Goal: Task Accomplishment & Management: Manage account settings

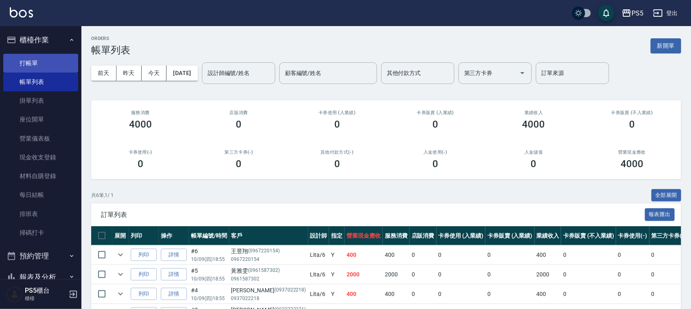
click at [33, 54] on link "打帳單" at bounding box center [40, 63] width 75 height 19
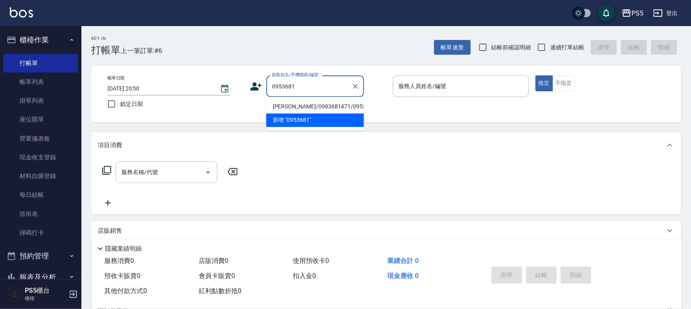
click at [295, 105] on li "梁原豪/0983681471/0953681471" at bounding box center [315, 106] width 98 height 13
type input "梁原豪/0983681471/0953681471"
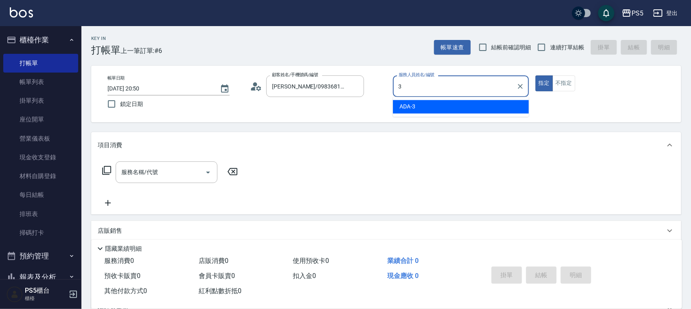
type input "ADA-3"
type button "true"
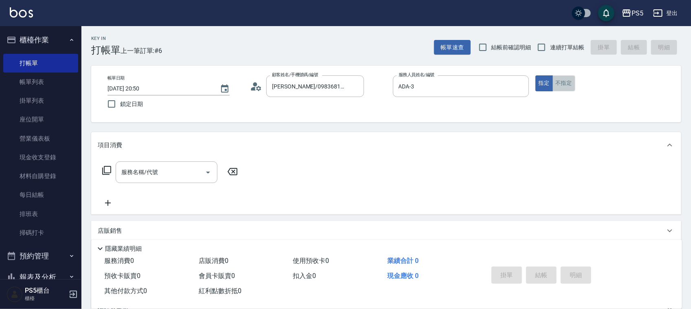
click at [566, 82] on button "不指定" at bounding box center [564, 83] width 23 height 16
click at [185, 175] on input "服務名稱/代號" at bounding box center [160, 172] width 82 height 14
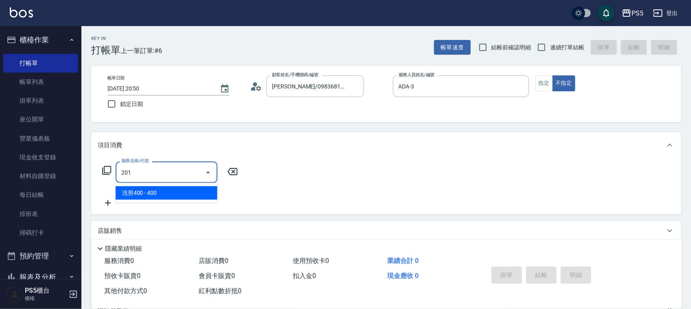
type input "洗剪400(201)"
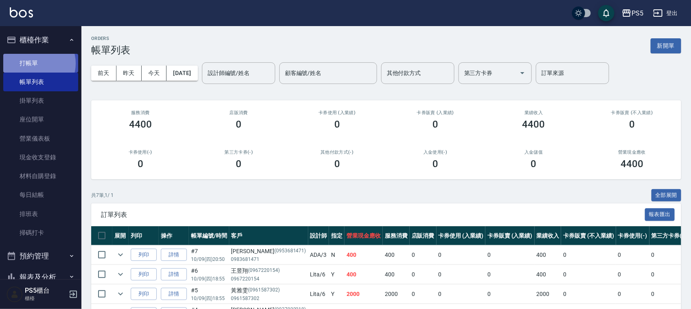
click at [37, 62] on link "打帳單" at bounding box center [40, 63] width 75 height 19
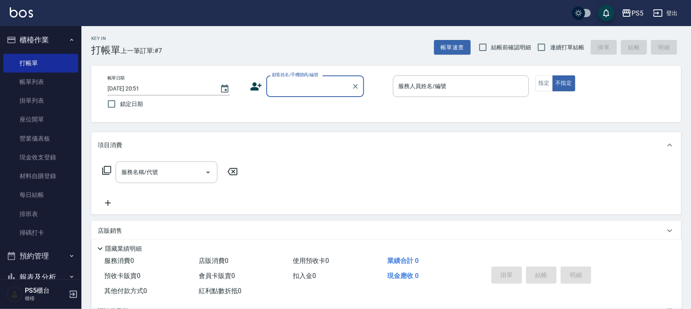
click at [290, 81] on input "顧客姓名/手機號碼/編號" at bounding box center [309, 86] width 78 height 14
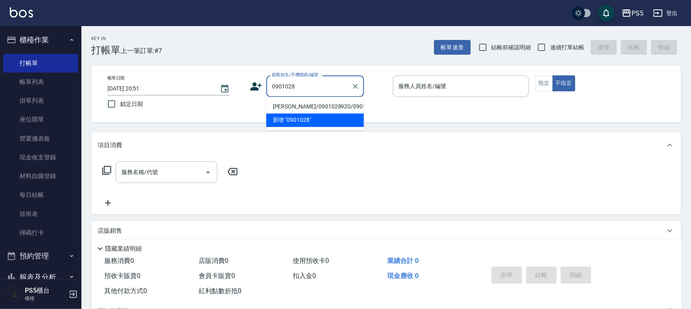
click at [305, 110] on li "顏榆暄/0901028920/0901028920" at bounding box center [315, 106] width 98 height 13
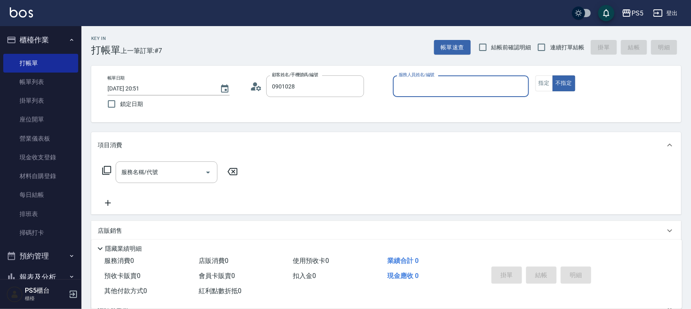
type input "顏榆暄/0901028920/0901028920"
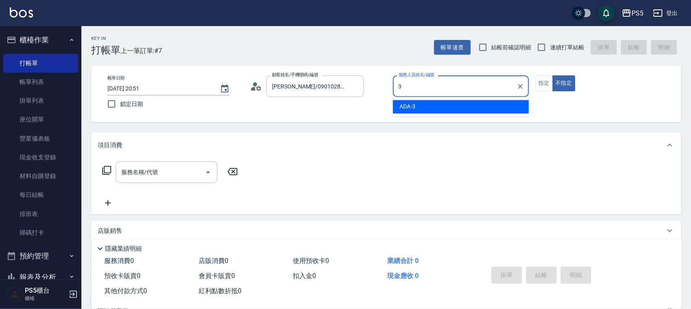
type input "ADA-3"
type button "false"
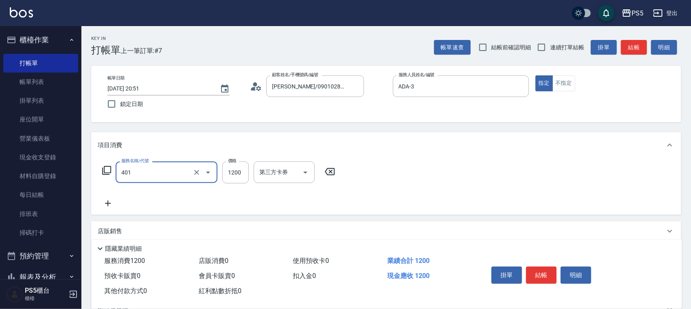
type input "基本染髮(401)"
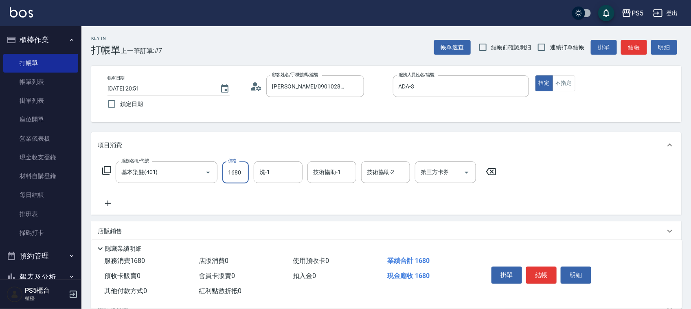
type input "1680"
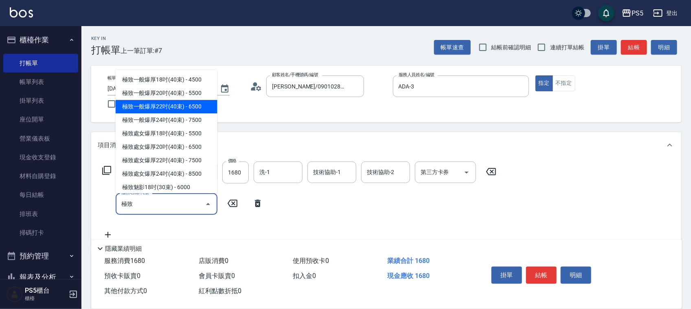
click at [121, 100] on span "極致一般爆厚22吋(40束) - 6500" at bounding box center [167, 106] width 102 height 13
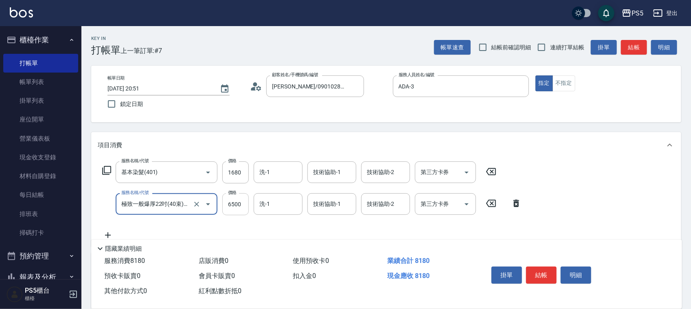
type input "極致一般爆厚22吋(40束)(G72)"
type input "8000"
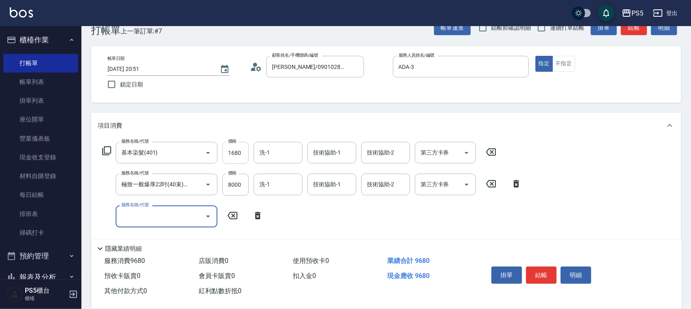
scroll to position [51, 0]
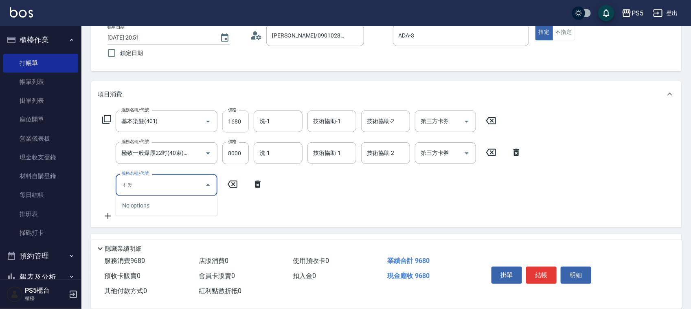
type input "ㄔ"
type input "拆接(655)"
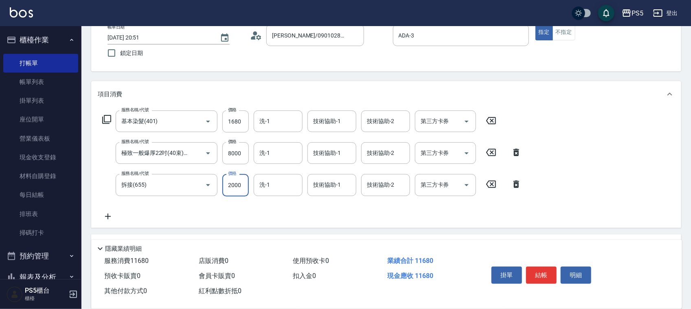
type input "2000"
click at [252, 74] on div "Key In 打帳單 上一筆訂單:#7 帳單速查 結帳前確認明細 連續打單結帳 掛單 結帳 明細 帳單日期 2025/10/09 20:51 鎖定日期 顧客姓…" at bounding box center [386, 192] width 610 height 435
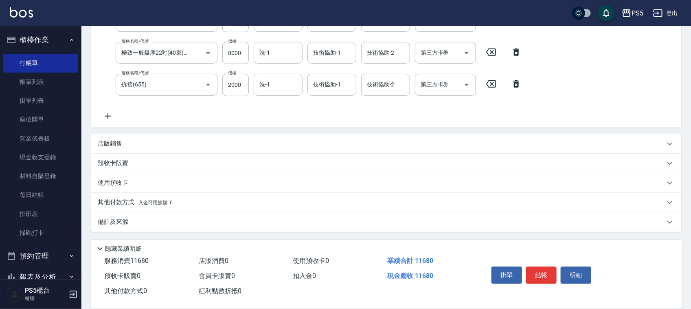
click at [119, 140] on p "店販銷售" at bounding box center [110, 143] width 24 height 9
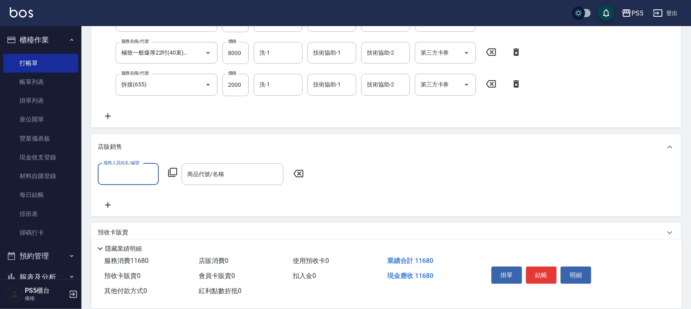
scroll to position [0, 0]
type input "ADA-3"
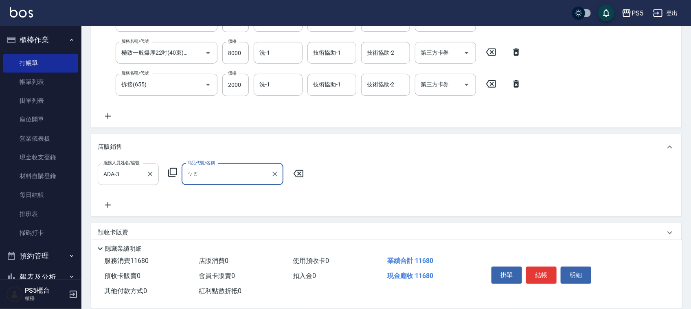
type input "播"
type input "破"
type input "婆"
type input "播"
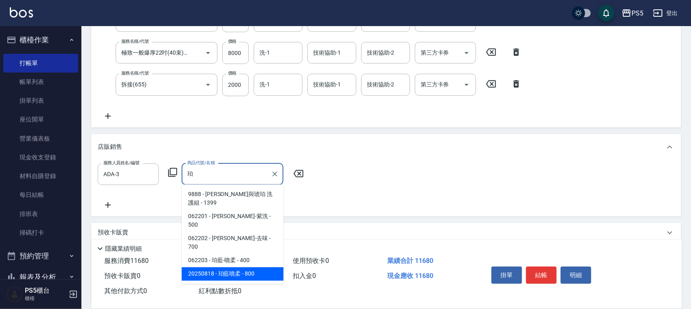
click at [241, 267] on span "20250818 - 珀藍噴柔 - 800" at bounding box center [233, 273] width 102 height 13
type input "珀藍噴柔"
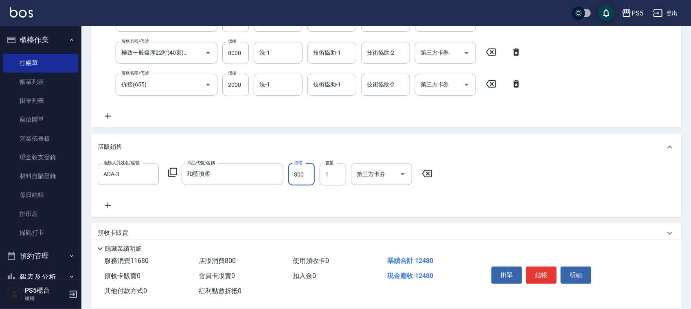
click at [318, 192] on div "服務人員姓名/編號 ADA-3 服務人員姓名/編號 商品代號/名稱 珀藍噴柔 商品代號/名稱 價格 800 價格 數量 1 數量 第三方卡券 第三方卡券" at bounding box center [386, 186] width 577 height 47
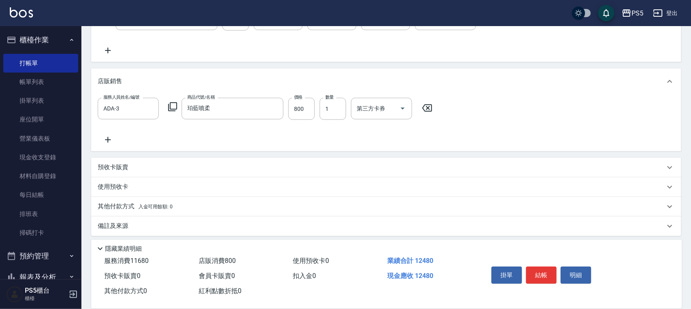
scroll to position [221, 0]
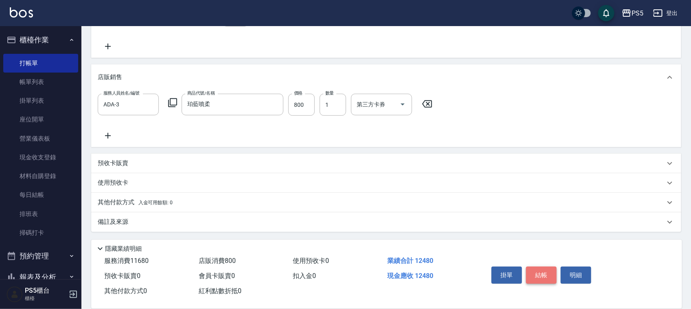
click at [543, 266] on button "結帳" at bounding box center [541, 274] width 31 height 17
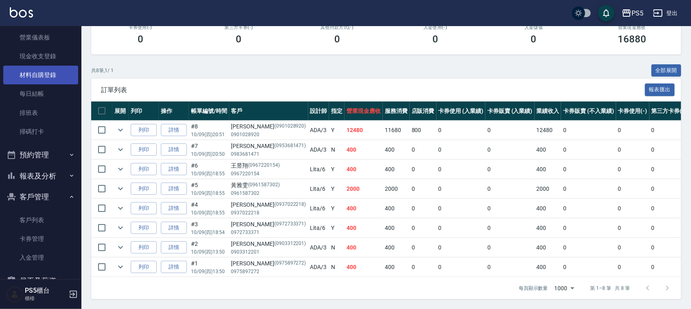
scroll to position [102, 0]
click at [53, 166] on button "報表及分析" at bounding box center [40, 175] width 75 height 21
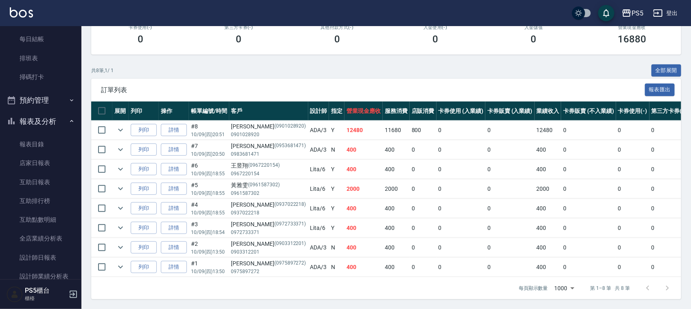
scroll to position [204, 0]
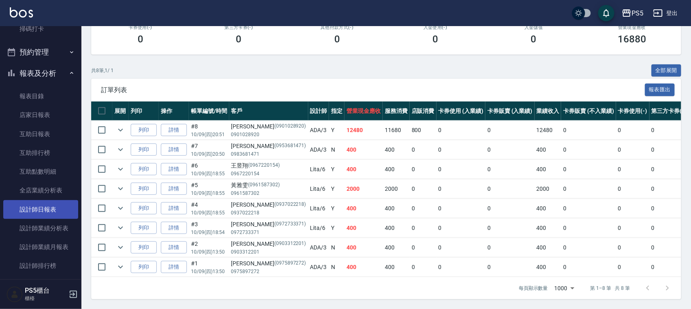
click at [57, 209] on link "設計師日報表" at bounding box center [40, 209] width 75 height 19
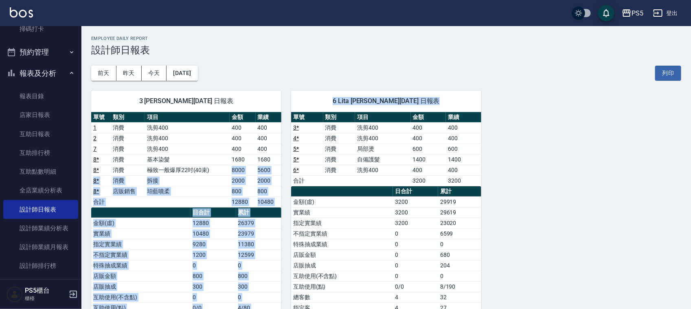
drag, startPoint x: 231, startPoint y: 167, endPoint x: 290, endPoint y: 169, distance: 59.5
click at [290, 169] on div "3 ADA 朱靜慧 10/09/2025 日報表 單號 類別 項目 金額 業績 1 消費 洗剪400 400 400 2 消費 洗剪400 400 400 7…" at bounding box center [381, 239] width 600 height 316
click at [278, 170] on td "5600" at bounding box center [269, 170] width 26 height 11
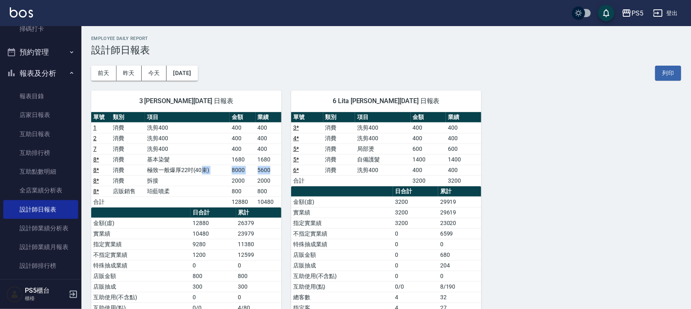
drag, startPoint x: 278, startPoint y: 170, endPoint x: 203, endPoint y: 168, distance: 75.0
click at [203, 168] on tr "8 * 消費 極致一般爆厚22吋(40束) 8000 5600" at bounding box center [186, 170] width 190 height 11
drag, startPoint x: 147, startPoint y: 169, endPoint x: 193, endPoint y: 168, distance: 46.0
click at [193, 168] on td "極致一般爆厚22吋(40束)" at bounding box center [187, 170] width 85 height 11
copy td "極致一般爆厚22吋"
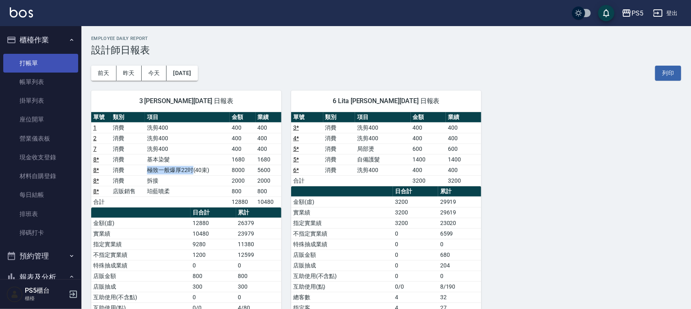
click at [30, 59] on link "打帳單" at bounding box center [40, 63] width 75 height 19
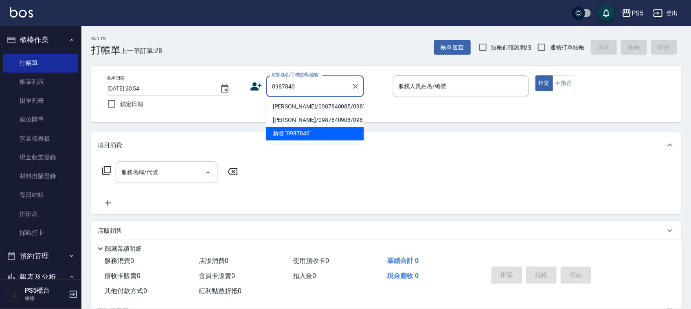
click at [288, 107] on li "宋紀翰/0987840085/0987840085" at bounding box center [315, 106] width 98 height 13
type input "宋紀翰/0987840085/0987840085"
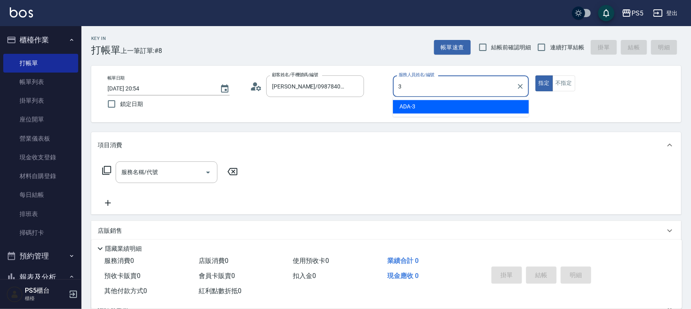
type input "ADA-3"
type button "true"
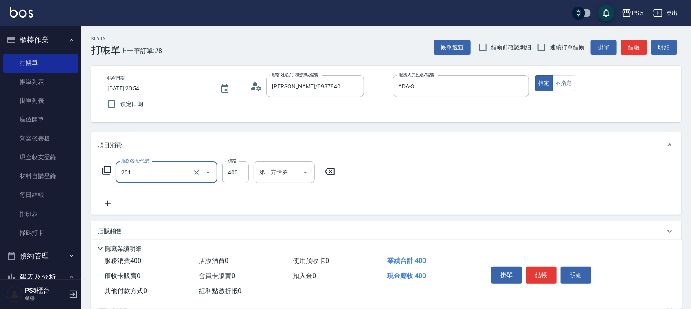
type input "洗剪400(201)"
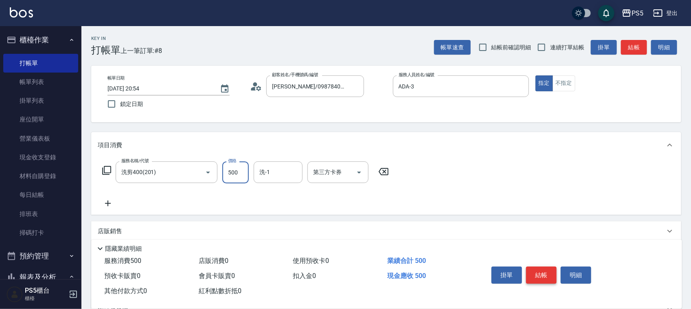
type input "500"
click at [534, 267] on button "結帳" at bounding box center [541, 274] width 31 height 17
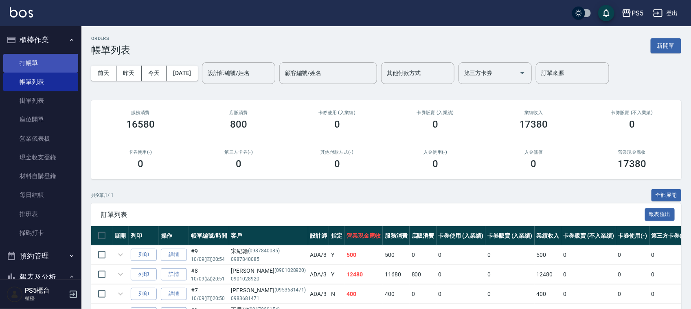
click at [26, 59] on link "打帳單" at bounding box center [40, 63] width 75 height 19
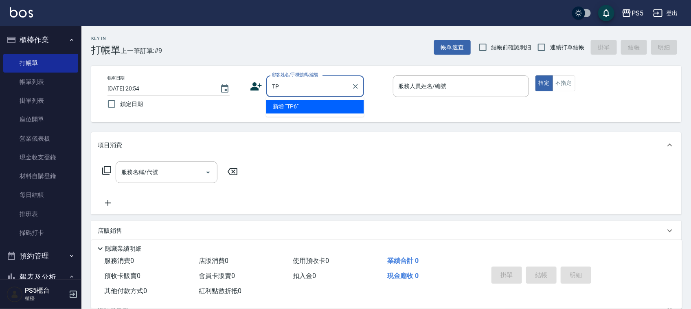
type input "T"
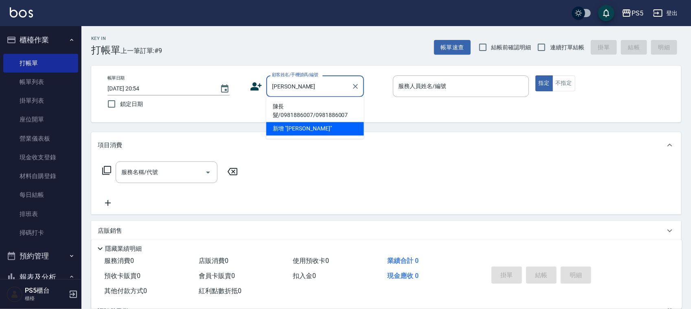
click at [287, 113] on li "陳長髮/0981886007/0981886007" at bounding box center [315, 111] width 98 height 22
type input "陳長髮/0981886007/0981886007"
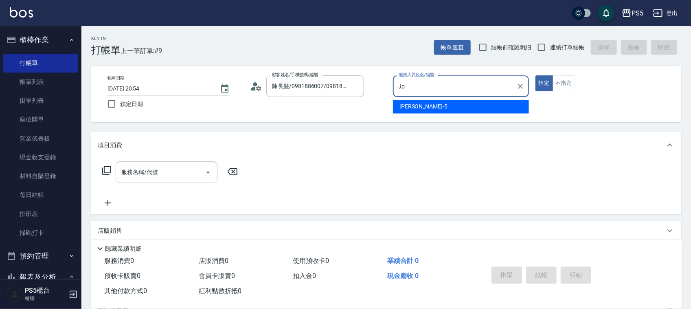
type input "J"
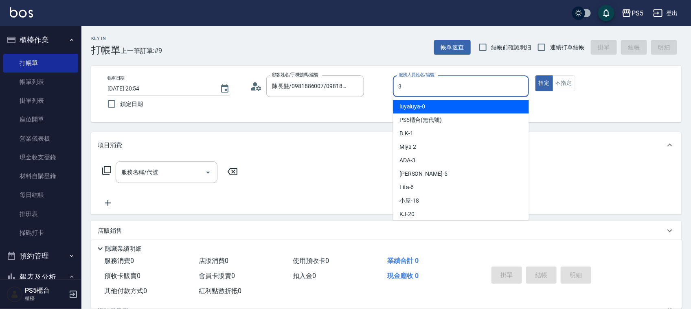
type input "ADA-3"
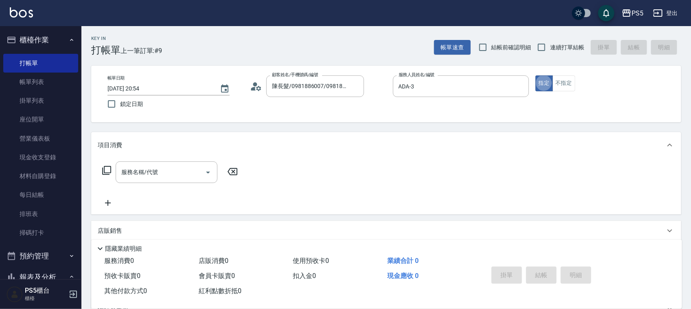
type button "true"
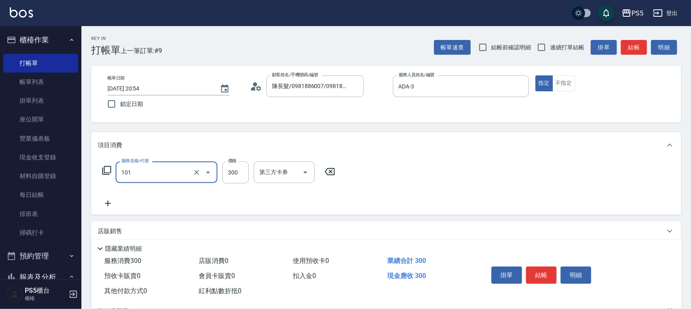
type input "洗髮(101)"
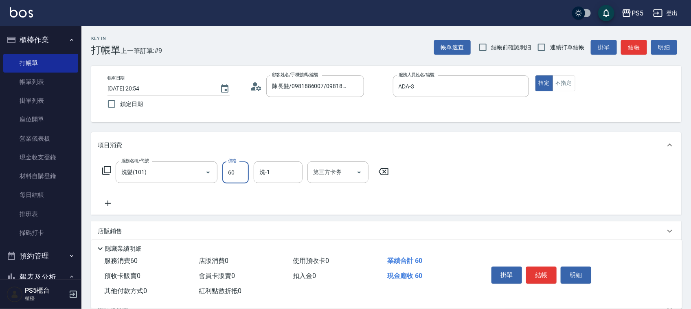
type input "600"
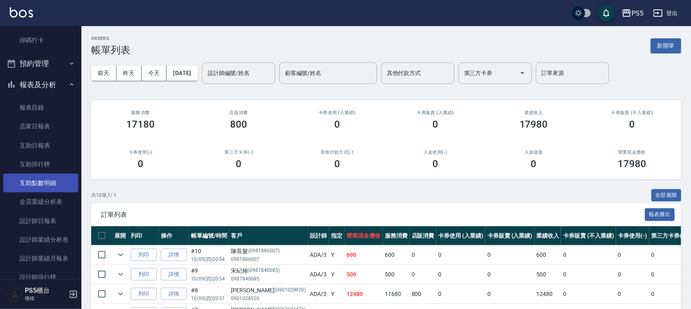
scroll to position [255, 0]
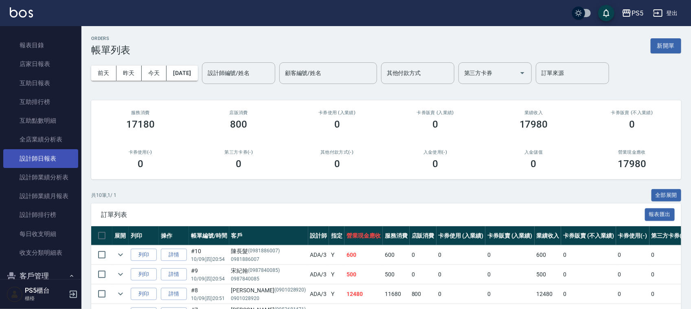
click at [51, 160] on link "設計師日報表" at bounding box center [40, 158] width 75 height 19
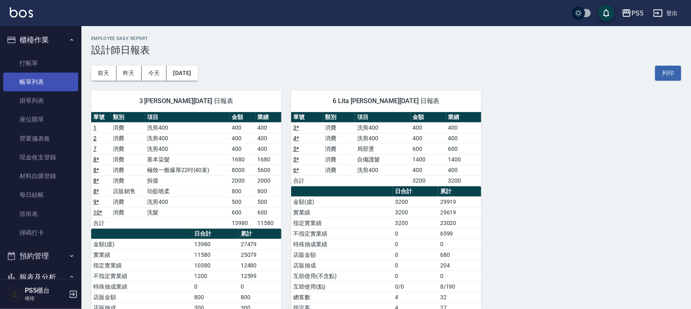
click at [33, 76] on link "帳單列表" at bounding box center [40, 82] width 75 height 19
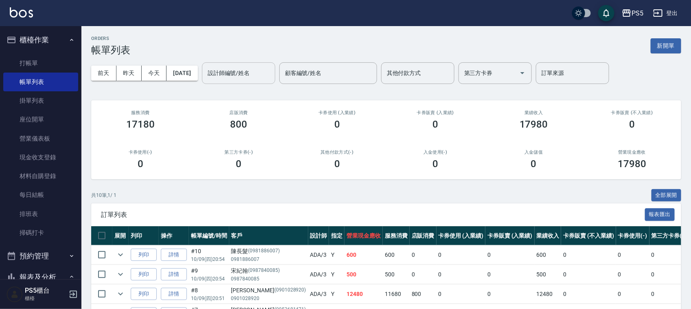
click at [266, 64] on div "設計師編號/姓名" at bounding box center [238, 73] width 73 height 22
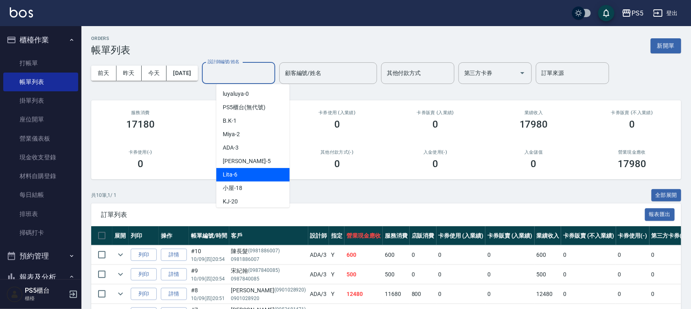
click at [239, 168] on div "Lita -6" at bounding box center [252, 174] width 73 height 13
type input "Lita-6"
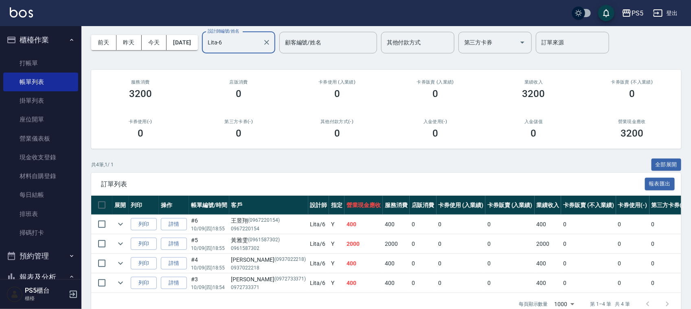
scroll to position [54, 0]
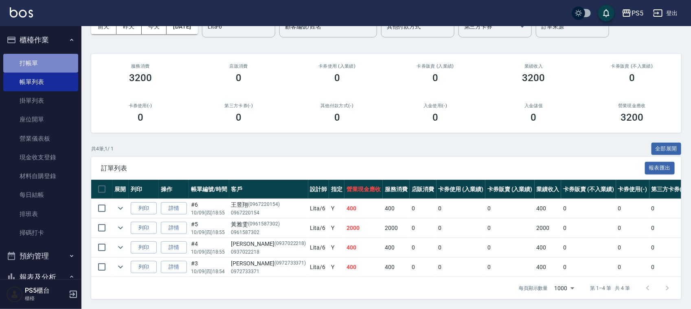
click at [63, 63] on link "打帳單" at bounding box center [40, 63] width 75 height 19
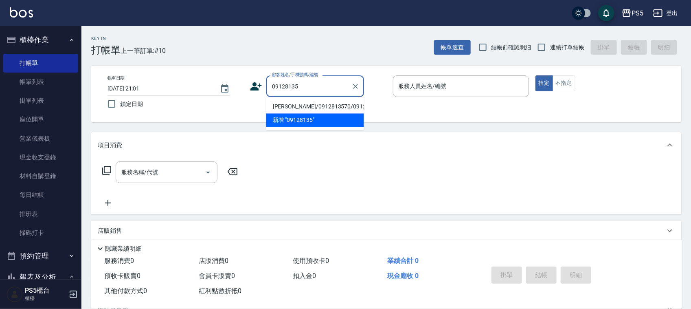
click at [325, 109] on li "吳宗鴻/0912813570/0912813570" at bounding box center [315, 106] width 98 height 13
type input "吳宗鴻/0912813570/0912813570"
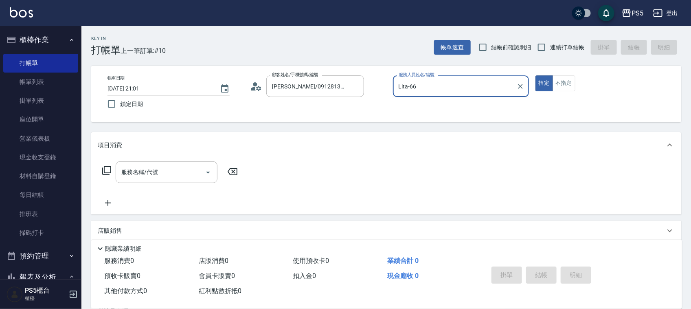
click at [536, 75] on button "指定" at bounding box center [545, 83] width 18 height 16
type input "Lita-6"
type button "true"
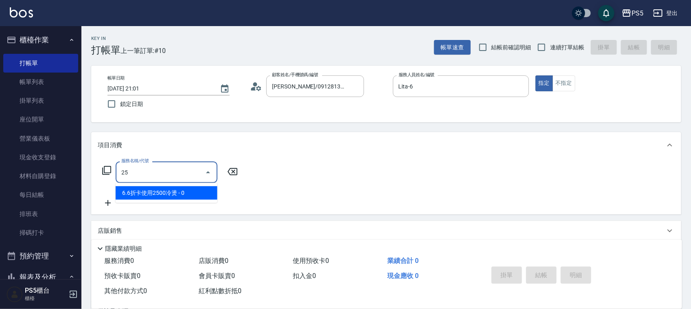
type input "2"
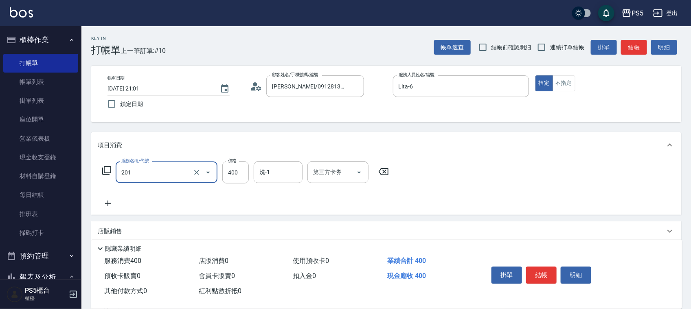
type input "洗剪400(201)"
type input "500"
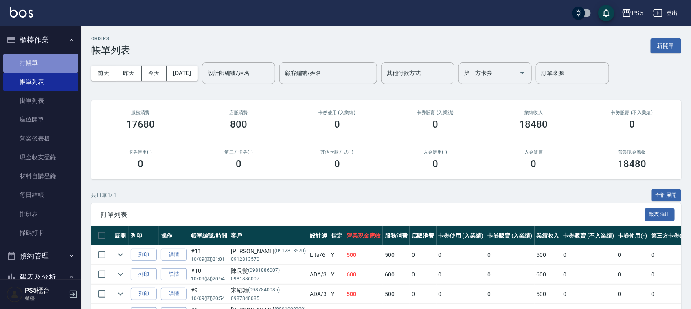
click at [53, 66] on link "打帳單" at bounding box center [40, 63] width 75 height 19
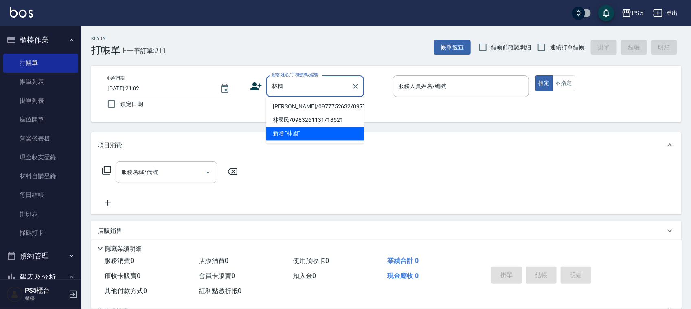
click at [308, 110] on li "林國川/0977752632/0977752632" at bounding box center [315, 106] width 98 height 13
type input "林國川/0977752632/0977752632"
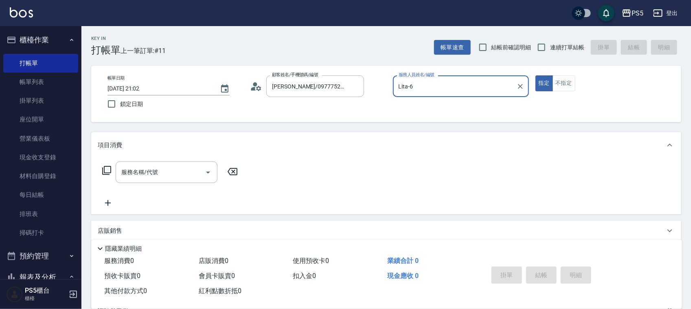
type input "Lita-6"
click at [536, 75] on button "指定" at bounding box center [545, 83] width 18 height 16
type button "true"
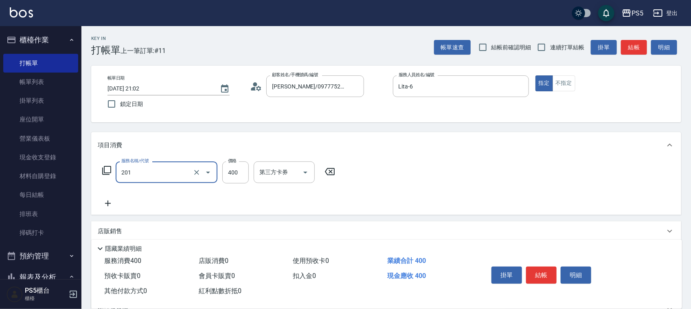
type input "洗剪400(201)"
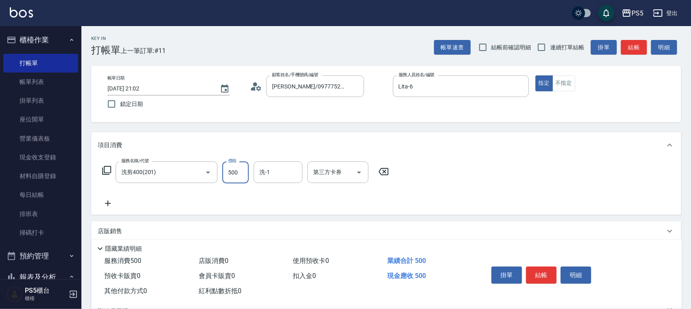
type input "500"
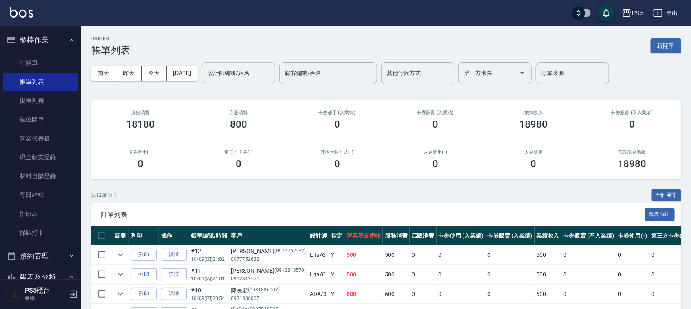
click at [251, 73] on input "設計師編號/姓名" at bounding box center [239, 73] width 66 height 14
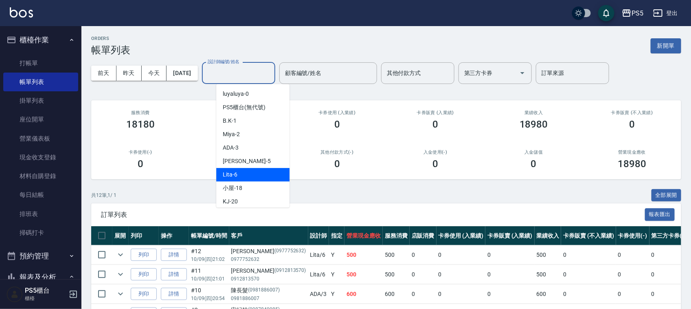
click at [245, 180] on div "Lita -6" at bounding box center [252, 174] width 73 height 13
type input "Lita-6"
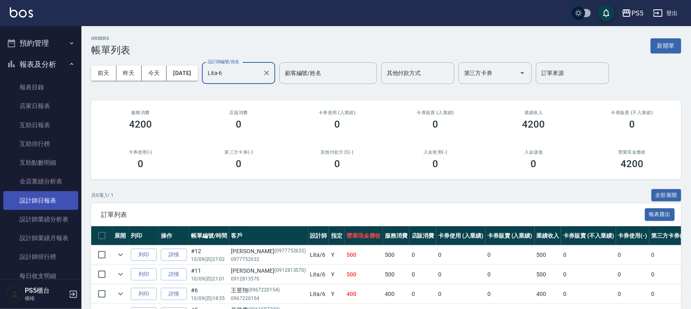
scroll to position [255, 0]
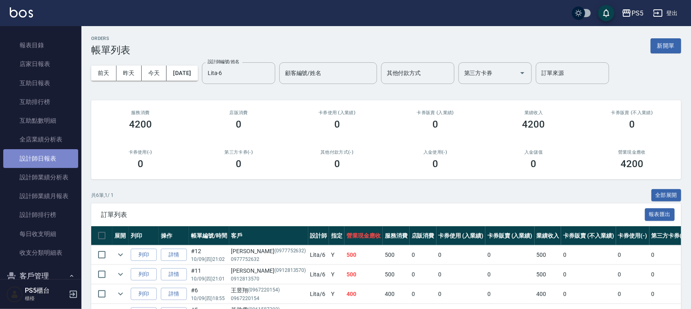
click at [68, 158] on link "設計師日報表" at bounding box center [40, 158] width 75 height 19
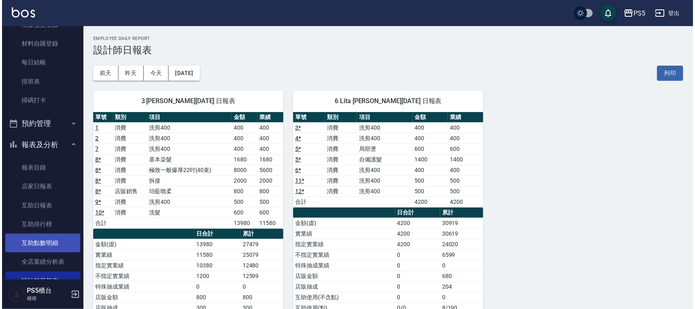
scroll to position [102, 0]
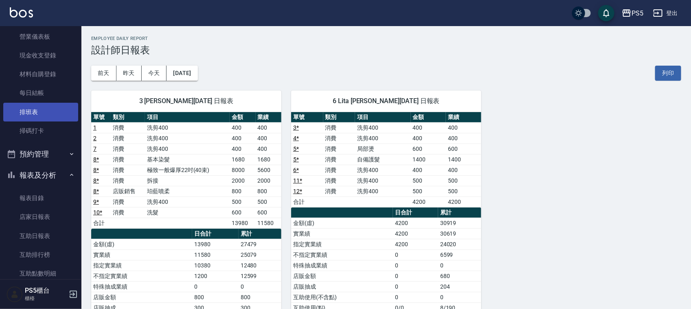
click at [37, 111] on link "排班表" at bounding box center [40, 112] width 75 height 19
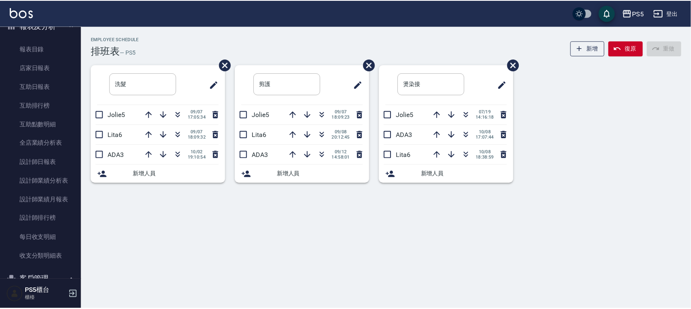
scroll to position [255, 0]
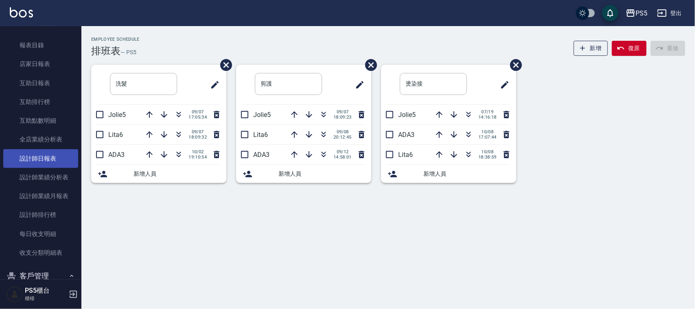
click at [58, 157] on link "設計師日報表" at bounding box center [40, 158] width 75 height 19
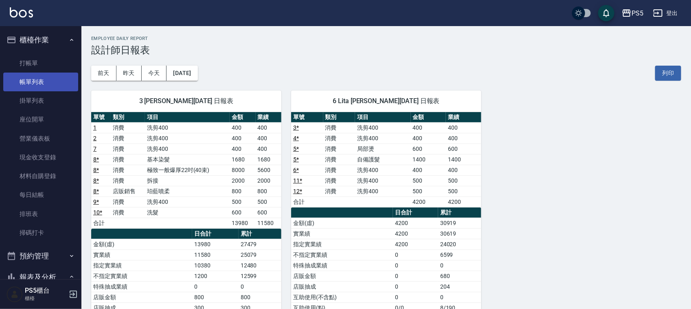
click at [55, 77] on link "帳單列表" at bounding box center [40, 82] width 75 height 19
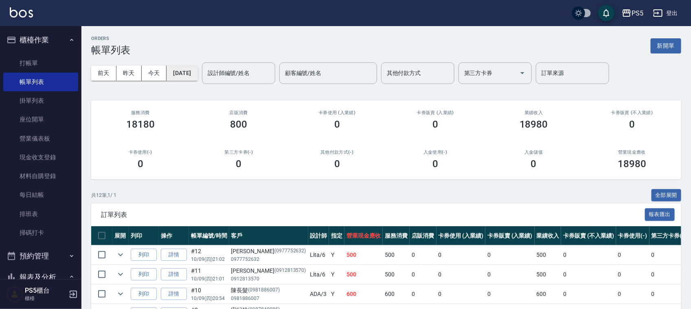
click at [182, 72] on button "[DATE]" at bounding box center [182, 73] width 31 height 15
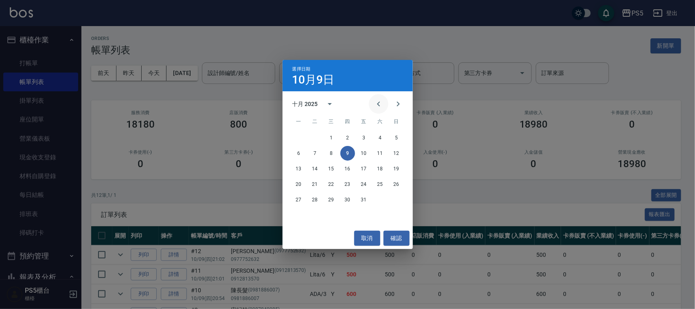
click at [375, 106] on icon "Previous month" at bounding box center [379, 104] width 10 height 10
click at [315, 199] on button "30" at bounding box center [315, 199] width 15 height 15
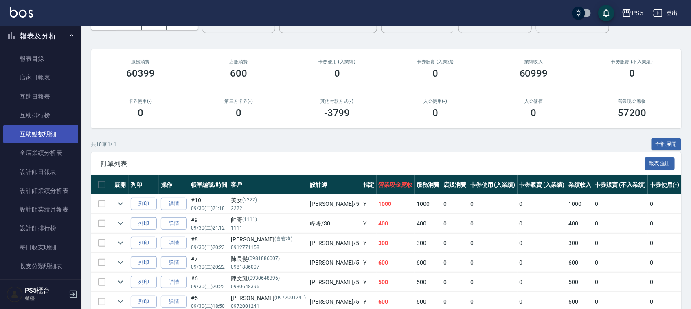
scroll to position [255, 0]
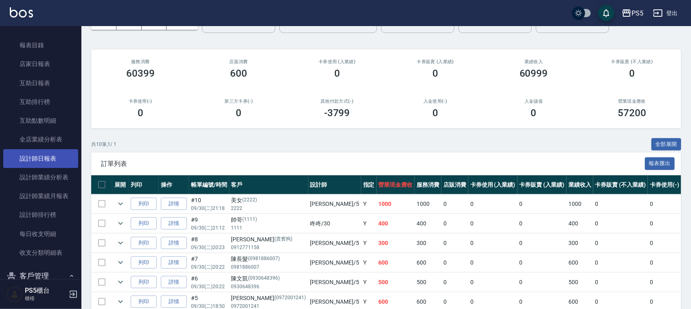
click at [53, 161] on link "設計師日報表" at bounding box center [40, 158] width 75 height 19
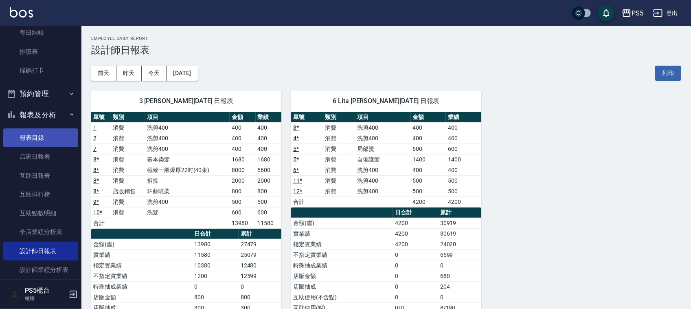
scroll to position [153, 0]
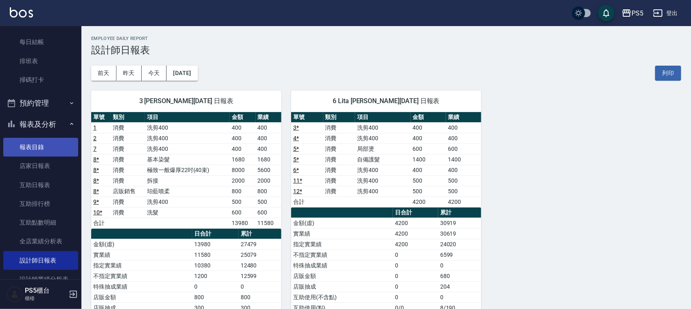
click at [62, 147] on link "報表目錄" at bounding box center [40, 147] width 75 height 19
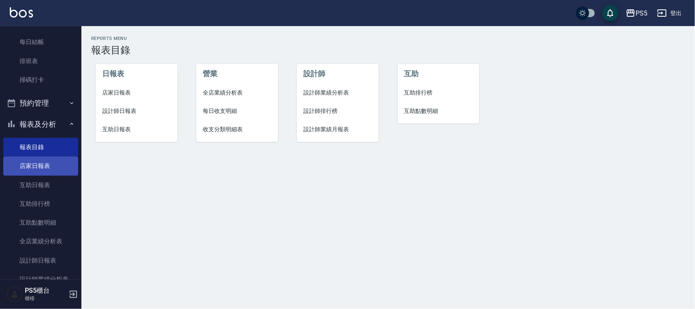
click at [52, 167] on link "店家日報表" at bounding box center [40, 165] width 75 height 19
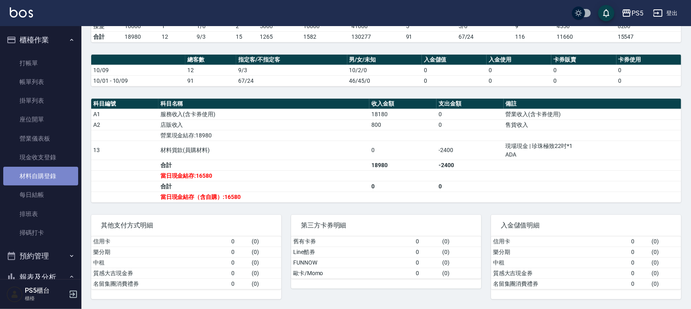
click at [45, 183] on link "材料自購登錄" at bounding box center [40, 176] width 75 height 19
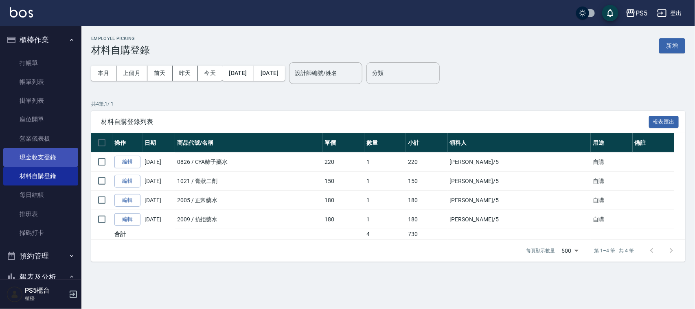
click at [54, 154] on link "現金收支登錄" at bounding box center [40, 157] width 75 height 19
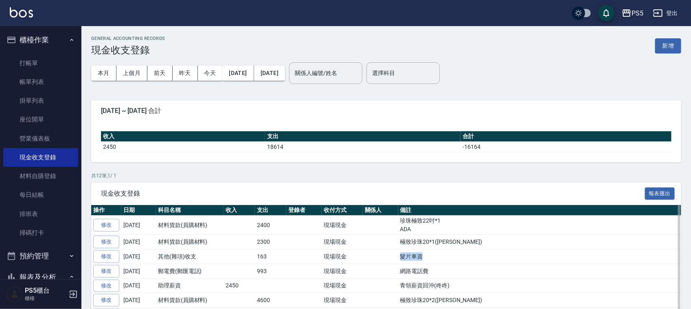
drag, startPoint x: 423, startPoint y: 253, endPoint x: 391, endPoint y: 259, distance: 32.2
click at [391, 259] on tr "修改 2025-10-08 其他(雜項)收支 163 現場現金 髮片車資" at bounding box center [386, 256] width 590 height 15
copy tr "髮片車資"
click at [666, 45] on button "新增" at bounding box center [668, 45] width 26 height 15
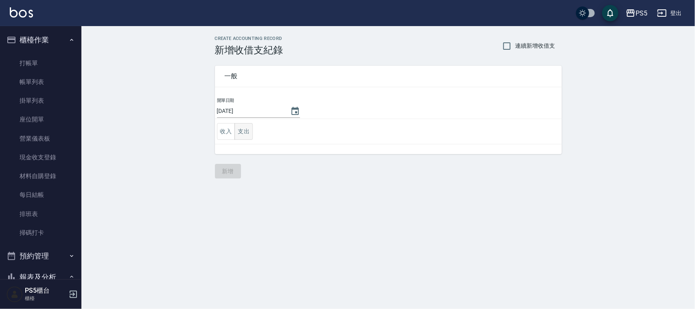
click at [249, 131] on button "支出" at bounding box center [244, 131] width 18 height 17
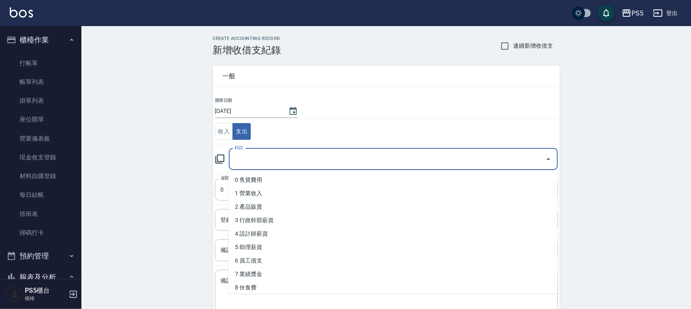
click at [261, 166] on input "科目" at bounding box center [388, 159] width 310 height 14
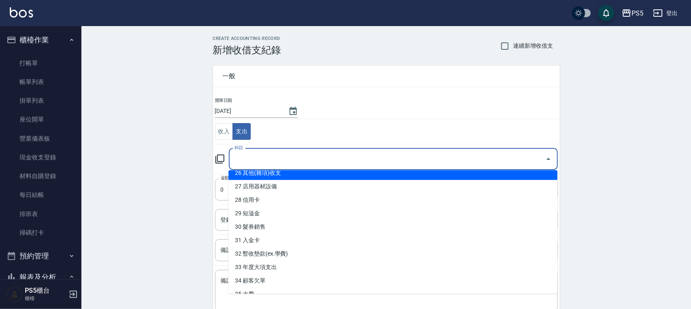
scroll to position [305, 0]
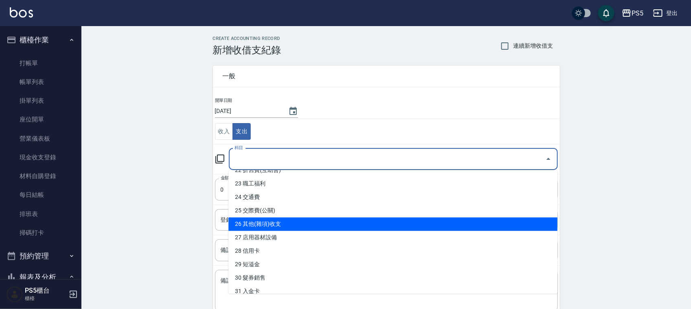
click at [290, 224] on li "26 其他(雜項)收支" at bounding box center [393, 224] width 329 height 13
type input "26 其他(雜項)收支"
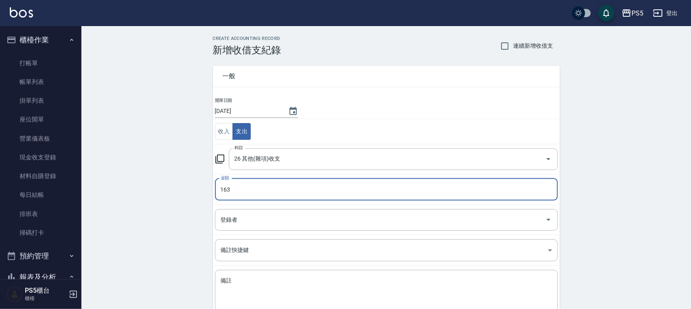
type input "163"
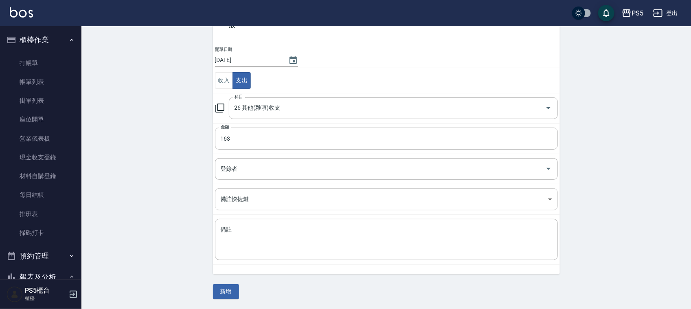
scroll to position [51, 0]
click at [272, 224] on div "x 備註" at bounding box center [386, 239] width 343 height 41
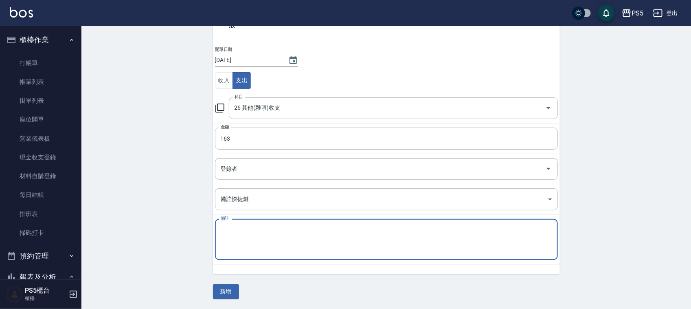
drag, startPoint x: 272, startPoint y: 224, endPoint x: 264, endPoint y: 238, distance: 16.1
click at [264, 238] on textarea "備註" at bounding box center [387, 240] width 332 height 28
paste textarea "髮片車資"
click at [231, 231] on textarea "髮片車資" at bounding box center [387, 240] width 332 height 28
type textarea "髮片車資"
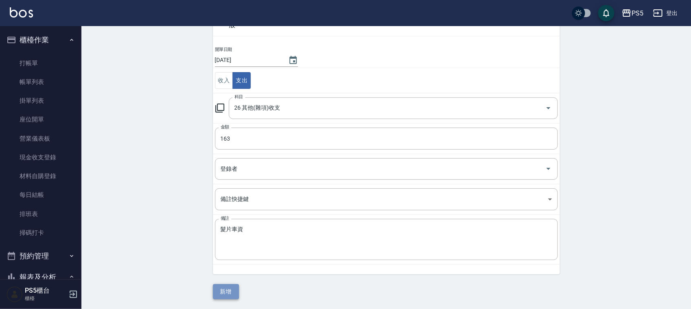
click at [223, 287] on button "新增" at bounding box center [226, 291] width 26 height 15
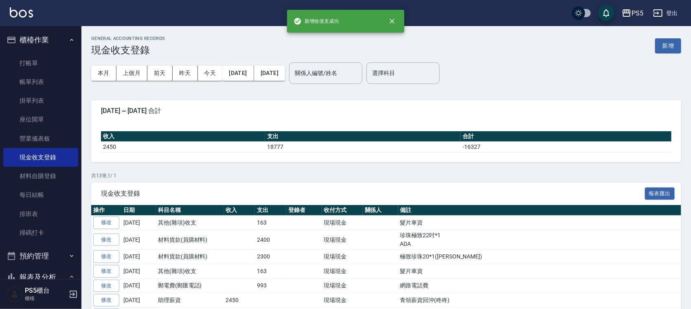
scroll to position [204, 0]
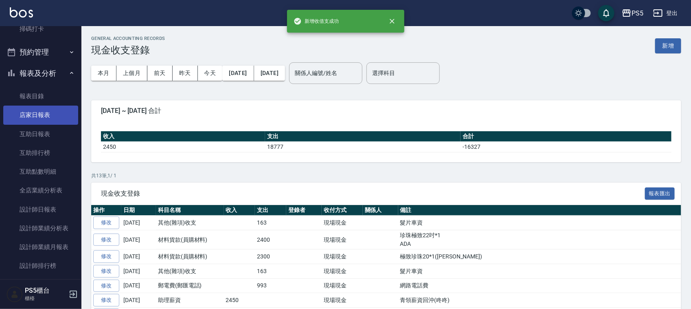
click at [29, 111] on link "店家日報表" at bounding box center [40, 114] width 75 height 19
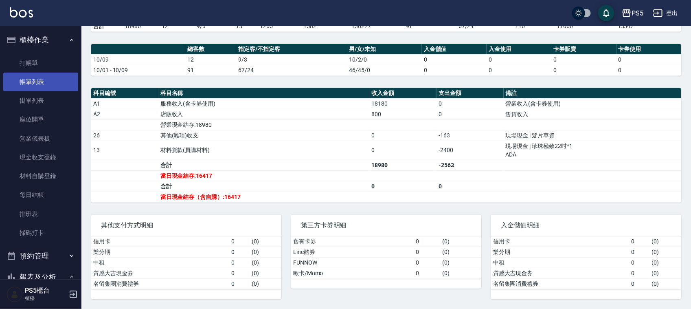
click at [41, 81] on link "帳單列表" at bounding box center [40, 82] width 75 height 19
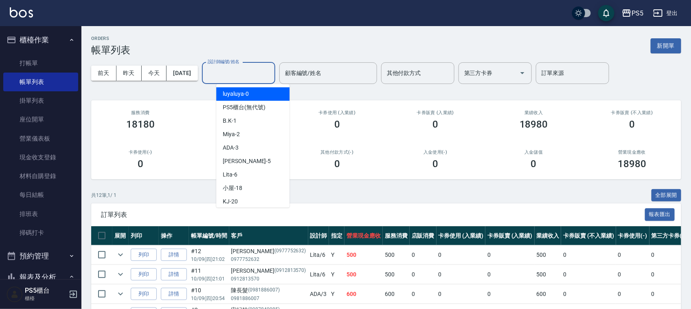
click at [254, 71] on input "設計師編號/姓名" at bounding box center [239, 73] width 66 height 14
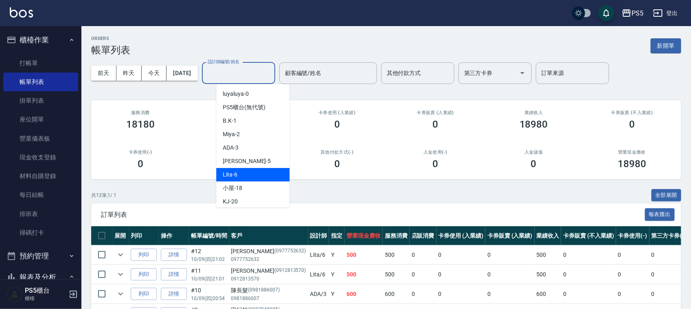
click at [249, 173] on div "Lita -6" at bounding box center [252, 174] width 73 height 13
drag, startPoint x: 257, startPoint y: 78, endPoint x: 141, endPoint y: 79, distance: 116.1
click at [141, 79] on div "前天 昨天 今天 2025/10/09 設計師編號/姓名 Lita-6 設計師編號/姓名 顧客編號/姓名 顧客編號/姓名 其他付款方式 其他付款方式 第三方卡…" at bounding box center [386, 73] width 590 height 35
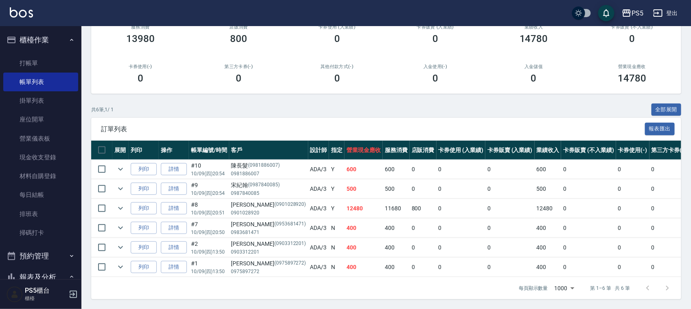
scroll to position [94, 0]
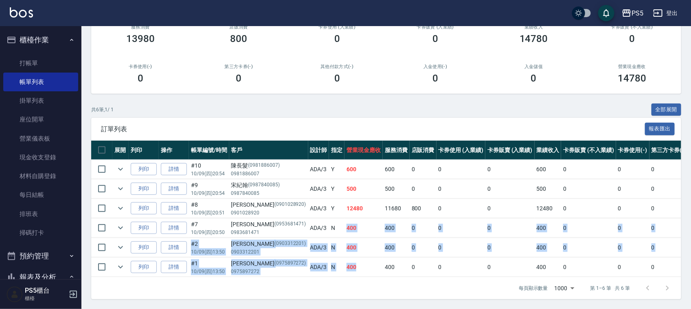
drag, startPoint x: 337, startPoint y: 257, endPoint x: 318, endPoint y: 220, distance: 41.0
click at [318, 220] on tbody "列印 詳情 #10 10/09 (四) 20:54 陳長髮 (0981886007) 0981886007 ADA /3 Y 600 600 0 0 0 60…" at bounding box center [449, 218] width 717 height 117
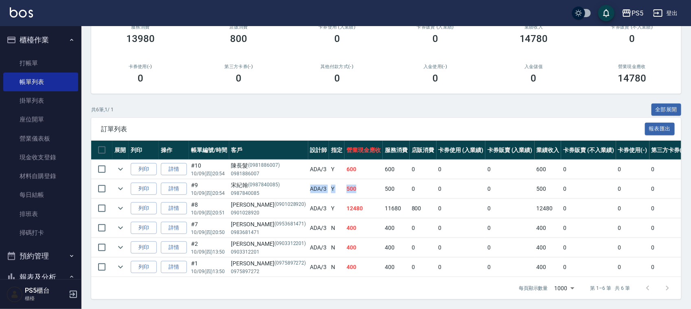
drag, startPoint x: 331, startPoint y: 178, endPoint x: 280, endPoint y: 178, distance: 51.3
click at [280, 179] on tr "列印 詳情 #9 10/09 (四) 20:54 宋紀翰 (0987840085) 0987840085 ADA /3 Y 500 500 0 0 0 500…" at bounding box center [449, 188] width 717 height 19
drag, startPoint x: 333, startPoint y: 162, endPoint x: 288, endPoint y: 158, distance: 44.5
click at [292, 160] on tr "列印 詳情 #10 10/09 (四) 20:54 陳長髮 (0981886007) 0981886007 ADA /3 Y 600 600 0 0 0 60…" at bounding box center [449, 169] width 717 height 19
click at [363, 126] on div "訂單列表 報表匯出" at bounding box center [386, 129] width 590 height 22
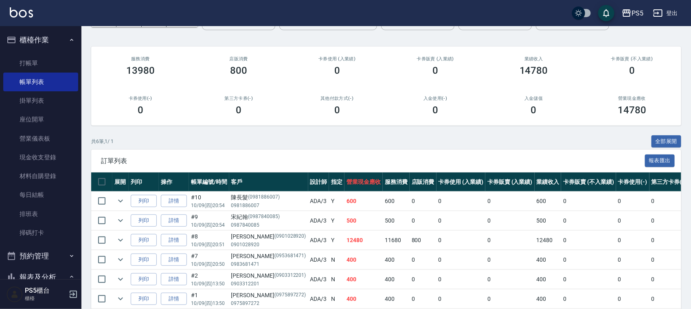
scroll to position [0, 0]
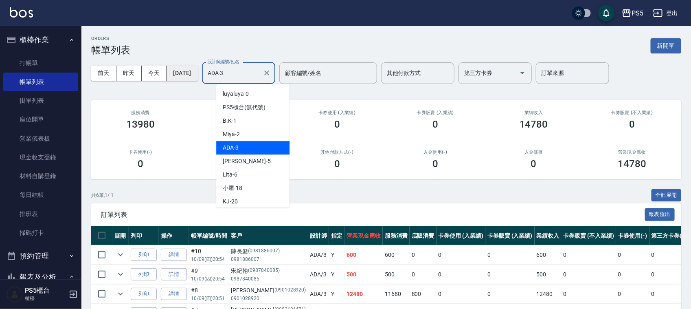
drag, startPoint x: 249, startPoint y: 72, endPoint x: 188, endPoint y: 77, distance: 61.3
click at [194, 77] on div "前天 昨天 今天 2025/10/09 設計師編號/姓名 ADA-3 設計師編號/姓名 顧客編號/姓名 顧客編號/姓名 其他付款方式 其他付款方式 第三方卡券…" at bounding box center [386, 73] width 590 height 35
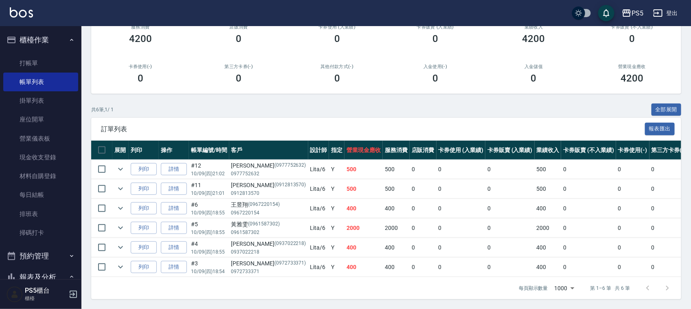
scroll to position [94, 0]
type input "Lita-6"
drag, startPoint x: 333, startPoint y: 202, endPoint x: 314, endPoint y: 201, distance: 19.2
click at [314, 201] on tr "列印 詳情 #6 10/09 (四) 18:55 王昱翔 (0967220154) 0967220154 Lita /6 Y 400 400 0 0 0 40…" at bounding box center [449, 208] width 717 height 19
drag, startPoint x: 339, startPoint y: 236, endPoint x: 313, endPoint y: 235, distance: 26.5
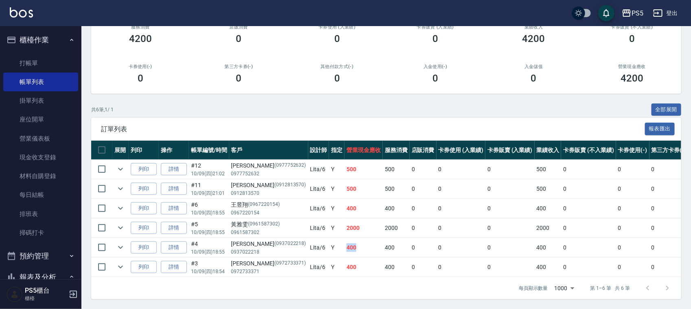
click at [313, 238] on tr "列印 詳情 #4 10/09 (四) 18:55 林杰勳 (0937022218) 0937022218 Lita /6 Y 400 400 0 0 0 40…" at bounding box center [449, 247] width 717 height 19
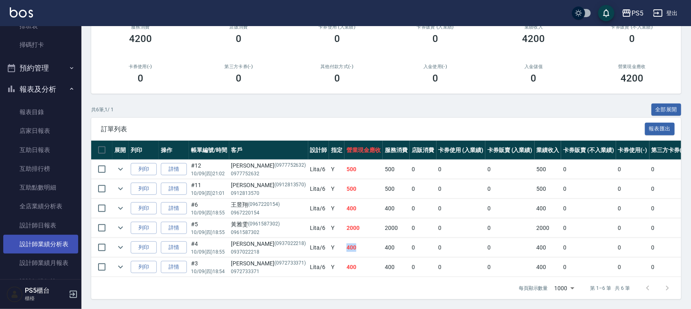
scroll to position [153, 0]
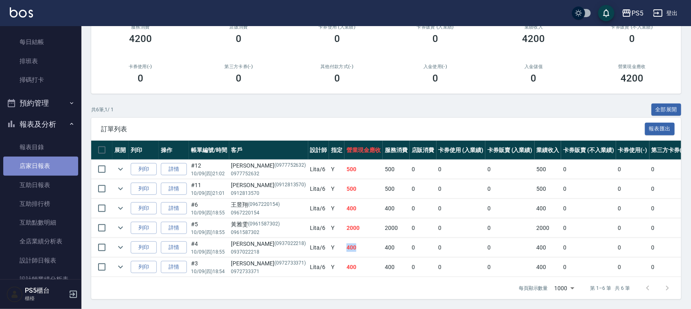
click at [46, 168] on link "店家日報表" at bounding box center [40, 165] width 75 height 19
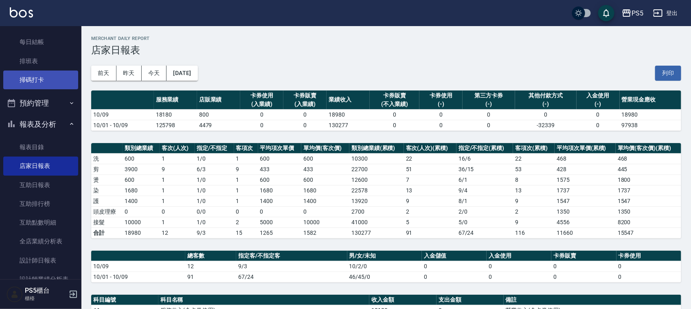
click at [53, 72] on link "掃碼打卡" at bounding box center [40, 79] width 75 height 19
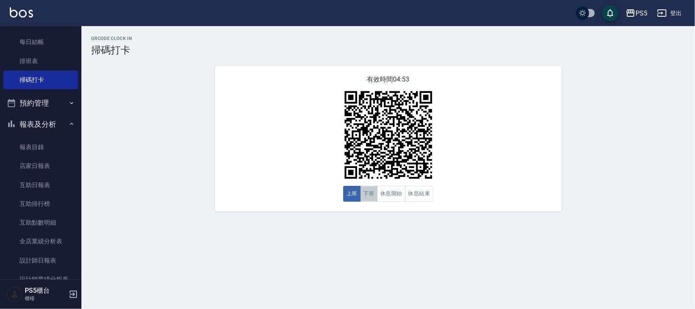
click at [369, 195] on button "下班" at bounding box center [369, 194] width 18 height 16
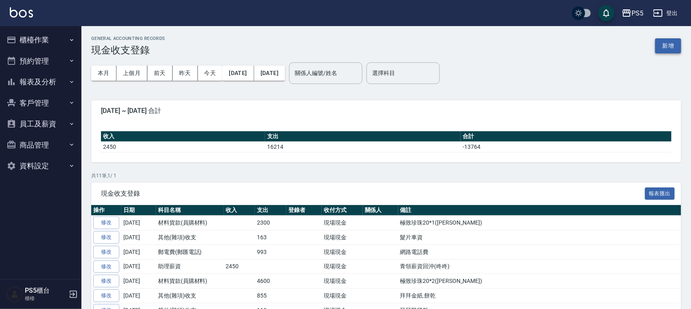
click at [670, 48] on button "新增" at bounding box center [668, 45] width 26 height 15
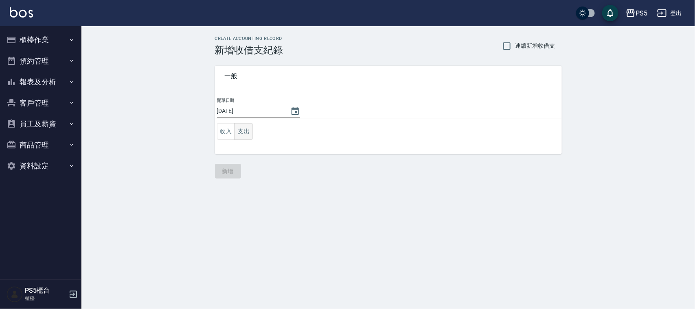
click at [241, 134] on button "支出" at bounding box center [244, 131] width 18 height 17
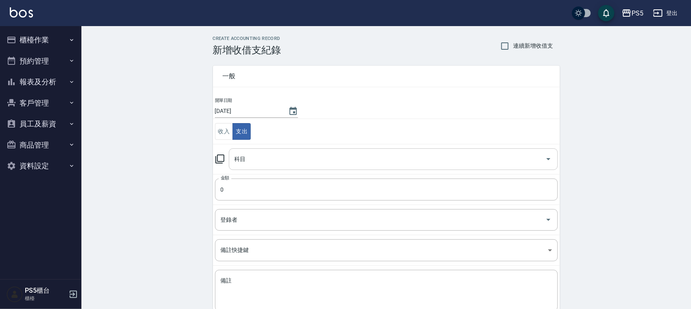
click at [261, 153] on input "科目" at bounding box center [388, 159] width 310 height 14
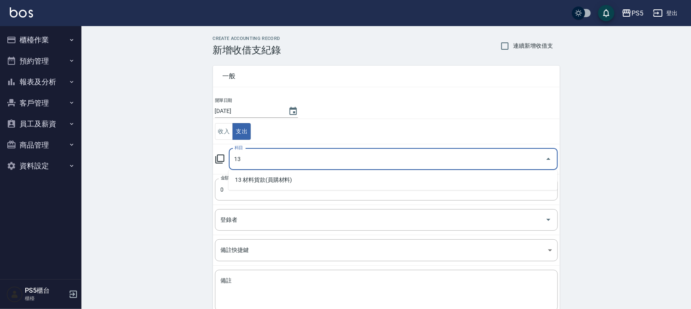
click at [249, 179] on li "13 材料貨款(員購材料)" at bounding box center [393, 180] width 329 height 13
type input "13 材料貨款(員購材料)"
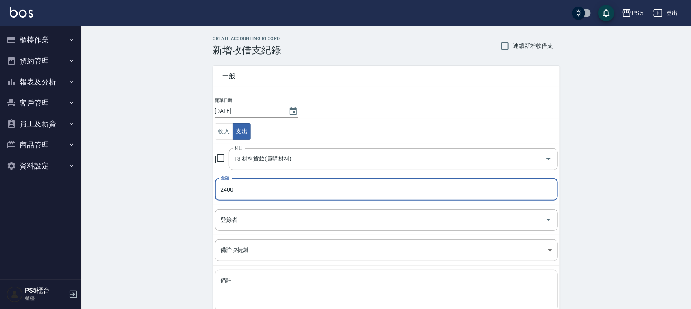
type input "2400"
click at [235, 275] on div "x 備註" at bounding box center [386, 290] width 343 height 41
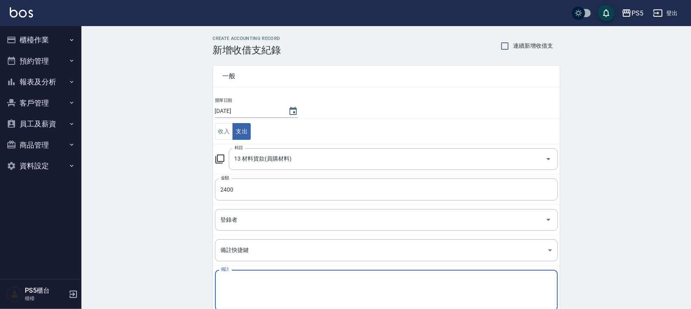
click at [234, 279] on textarea "備註" at bounding box center [387, 291] width 332 height 28
drag, startPoint x: 242, startPoint y: 272, endPoint x: 237, endPoint y: 286, distance: 15.0
click at [237, 286] on textarea "備註" at bounding box center [387, 291] width 332 height 28
paste textarea "極致一般爆厚22吋"
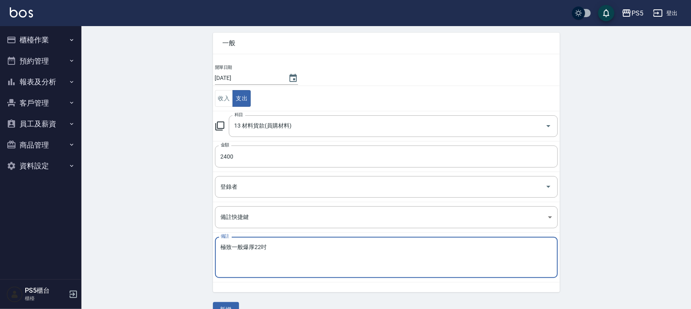
scroll to position [51, 0]
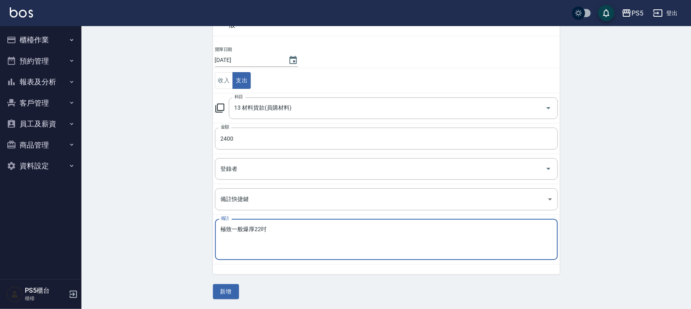
click at [253, 229] on textarea "極致一般爆厚22吋" at bounding box center [387, 240] width 332 height 28
click at [286, 231] on textarea "極致一般爆厚22吋" at bounding box center [387, 240] width 332 height 28
click at [254, 229] on textarea "極致一般爆厚22吋*1" at bounding box center [387, 240] width 332 height 28
type textarea "珍珠極致22吋*1"
click at [231, 290] on button "新增" at bounding box center [226, 291] width 26 height 15
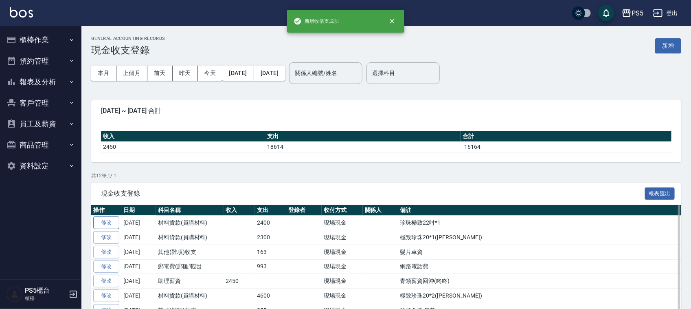
click at [109, 222] on link "修改" at bounding box center [106, 222] width 26 height 13
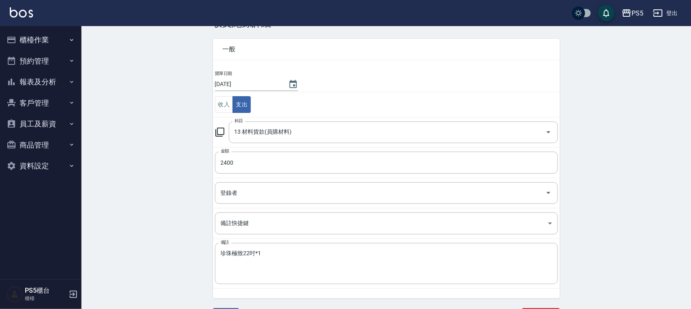
scroll to position [42, 0]
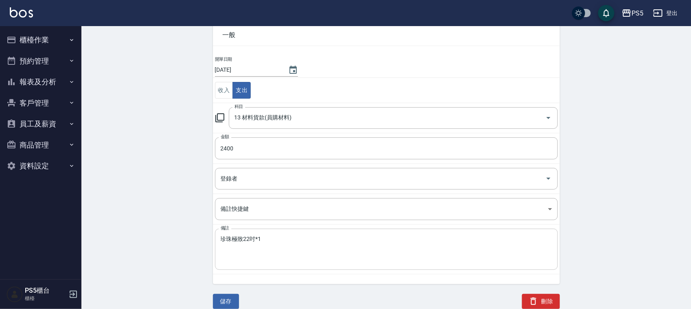
click at [297, 233] on div "珍珠極致22吋*1 x 備註" at bounding box center [386, 249] width 343 height 41
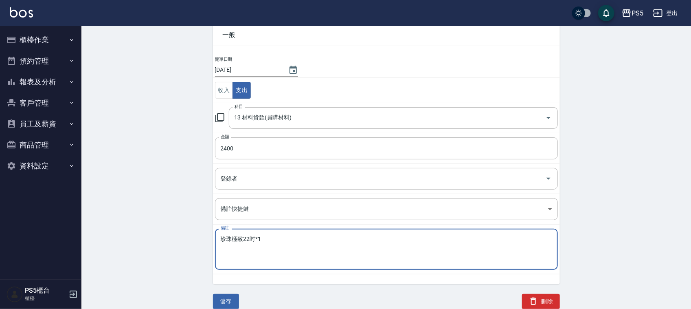
click at [297, 233] on div "珍珠極致22吋*1 x 備註" at bounding box center [386, 249] width 343 height 41
type textarea "珍珠極致22吋*1 ADA"
click at [231, 300] on button "儲存" at bounding box center [226, 301] width 26 height 15
